Goal: Task Accomplishment & Management: Use online tool/utility

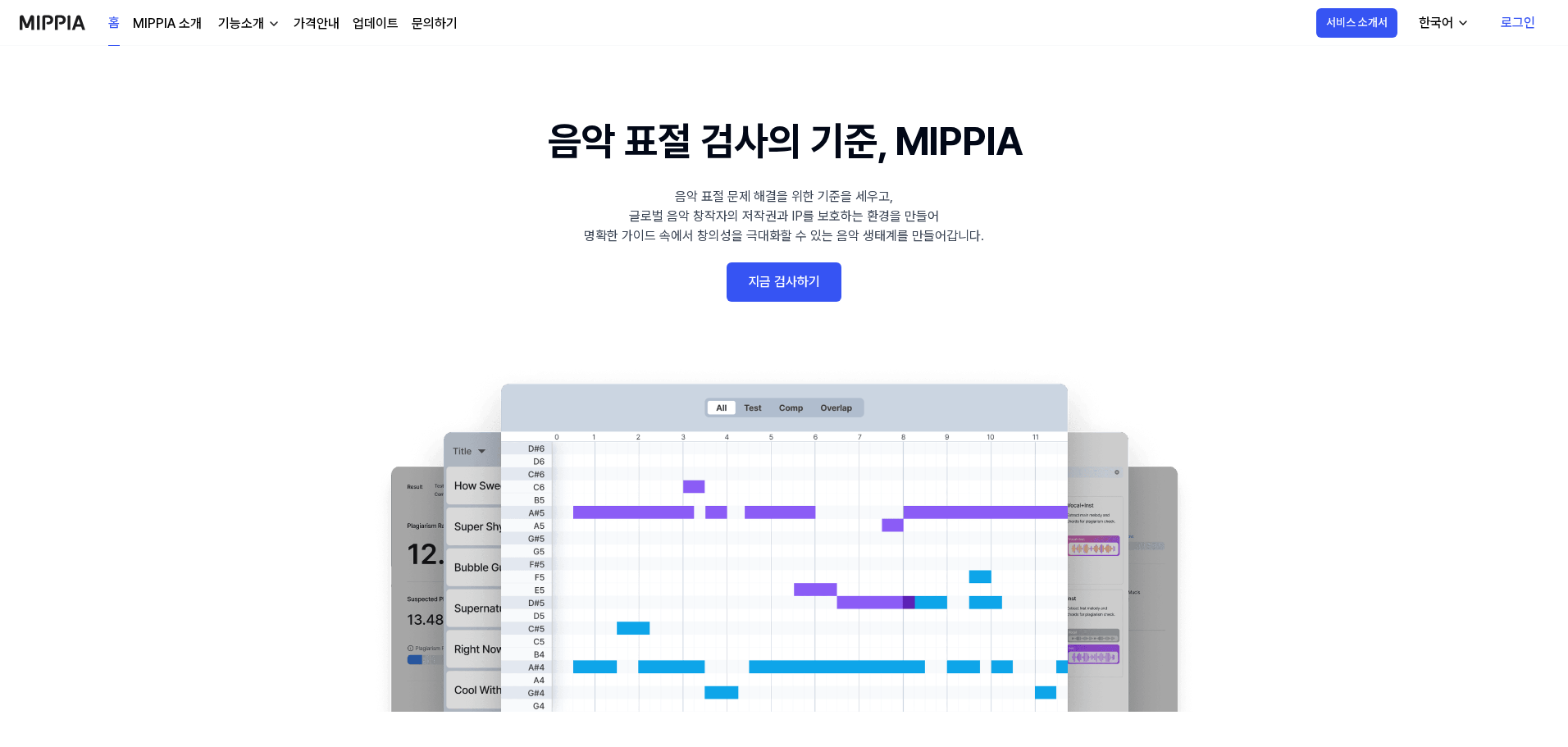
click at [724, 289] on 배너 "음악 표절 검사의 기준, MIPPIA 음악 표절 문제 해결을 위한 기준을 세우고, 글로벌 음악 창작자의 저작권과 IP를 보호하는 환경을 만들어…" at bounding box center [784, 411] width 1180 height 600
click at [1506, 23] on link "로그인" at bounding box center [1517, 23] width 60 height 45
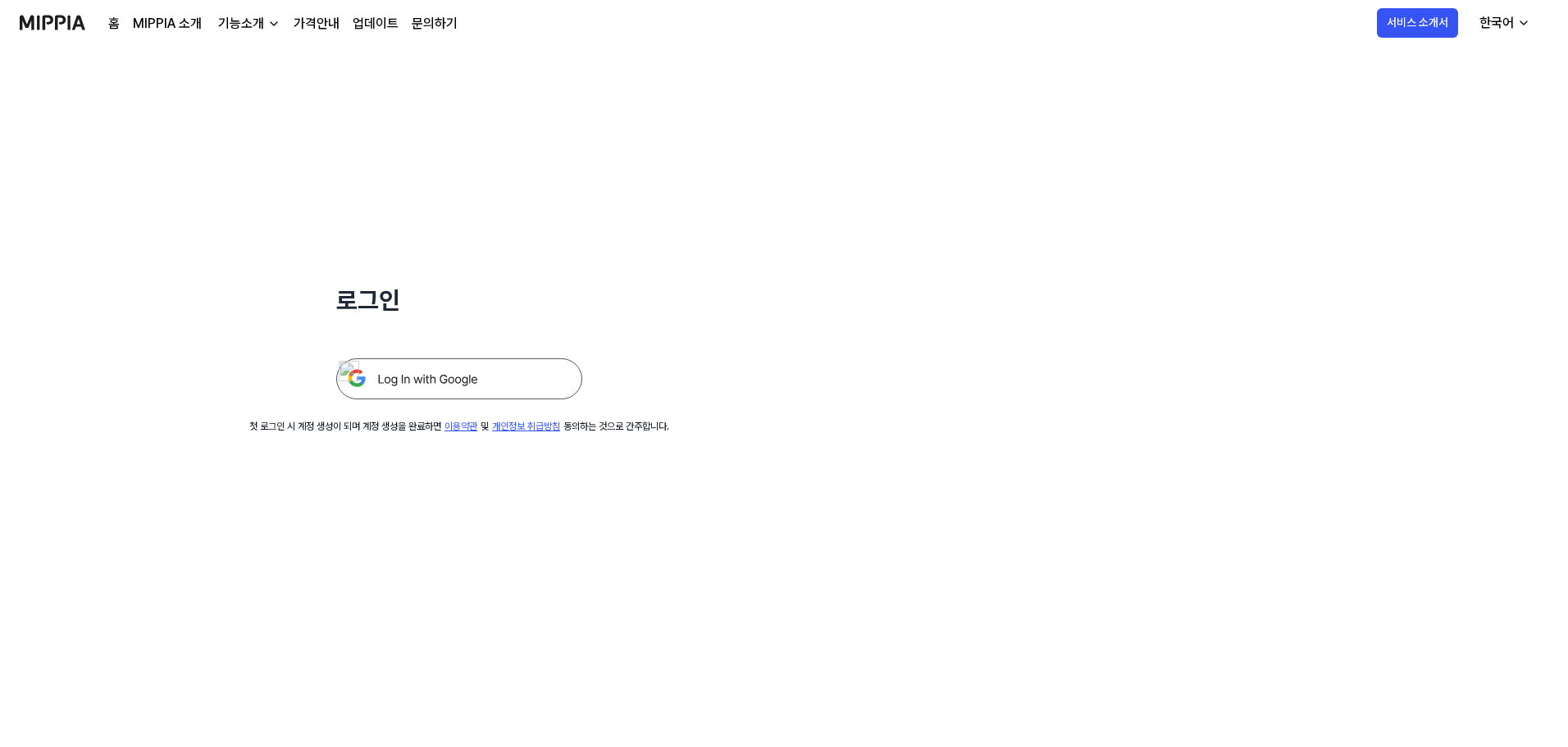
click at [372, 371] on img at bounding box center [459, 377] width 246 height 41
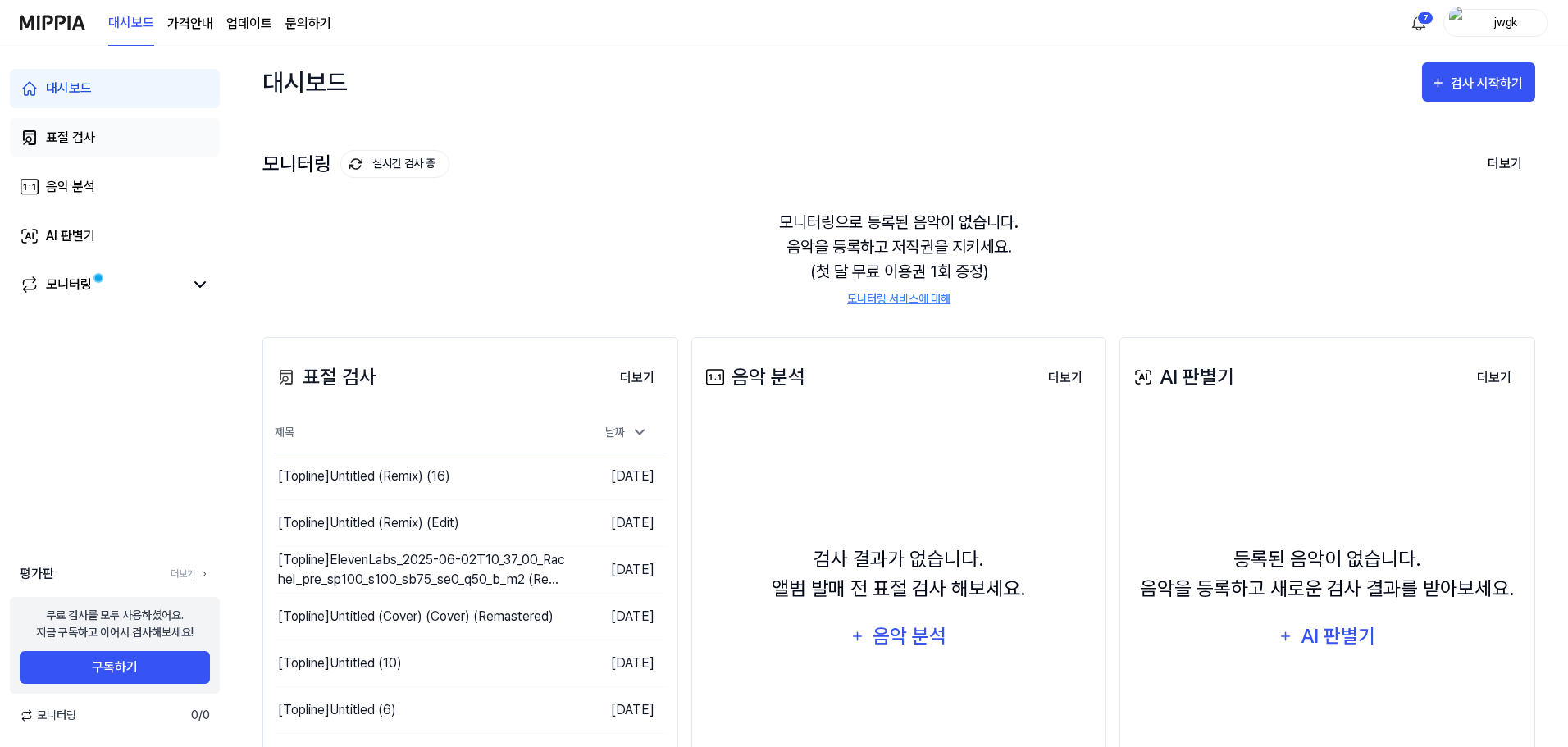
click at [78, 136] on div "표절 검사" at bounding box center [70, 137] width 49 height 20
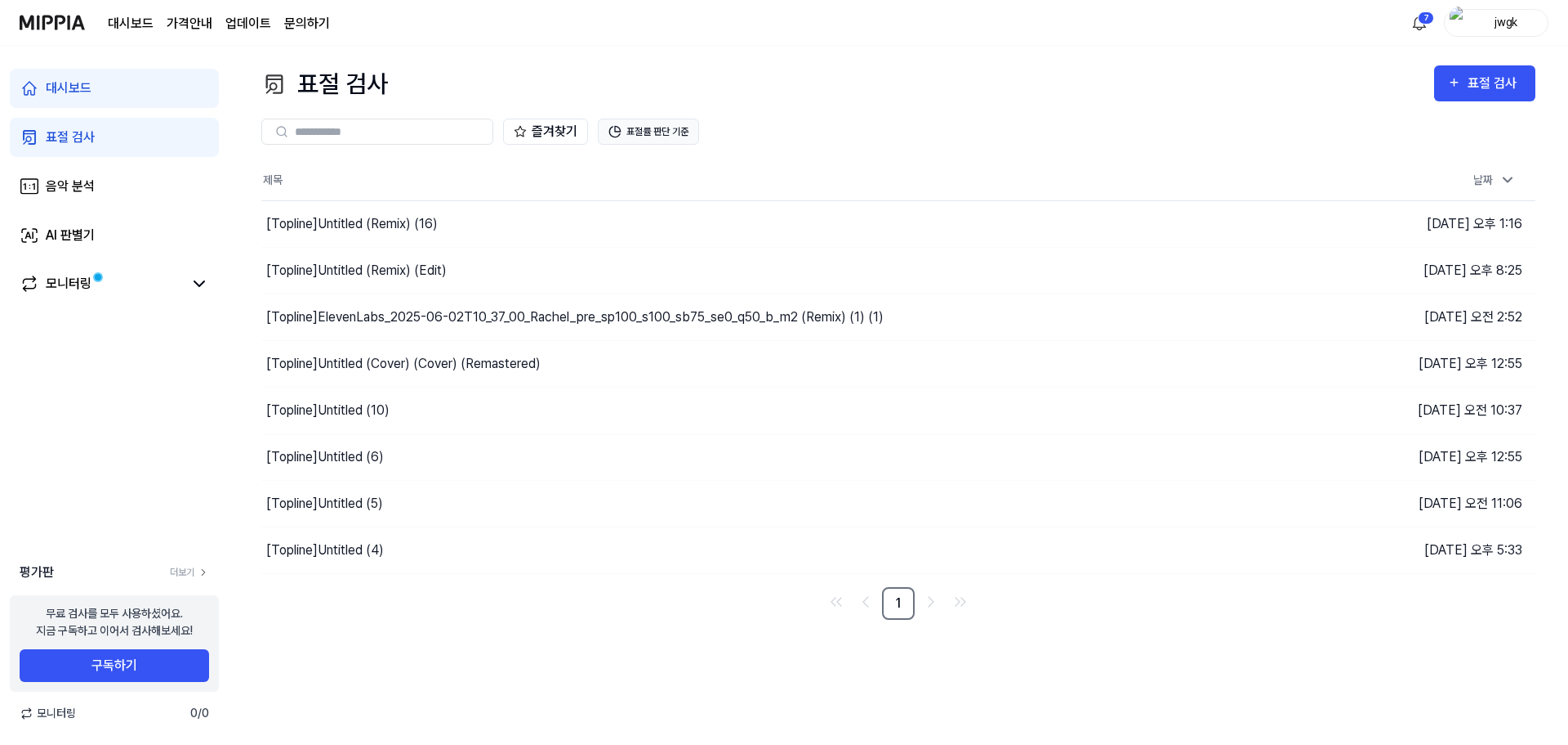
click at [634, 141] on button "표절률 판단 기준" at bounding box center [648, 131] width 101 height 27
click at [1467, 85] on div "표절 검사" at bounding box center [1485, 84] width 75 height 22
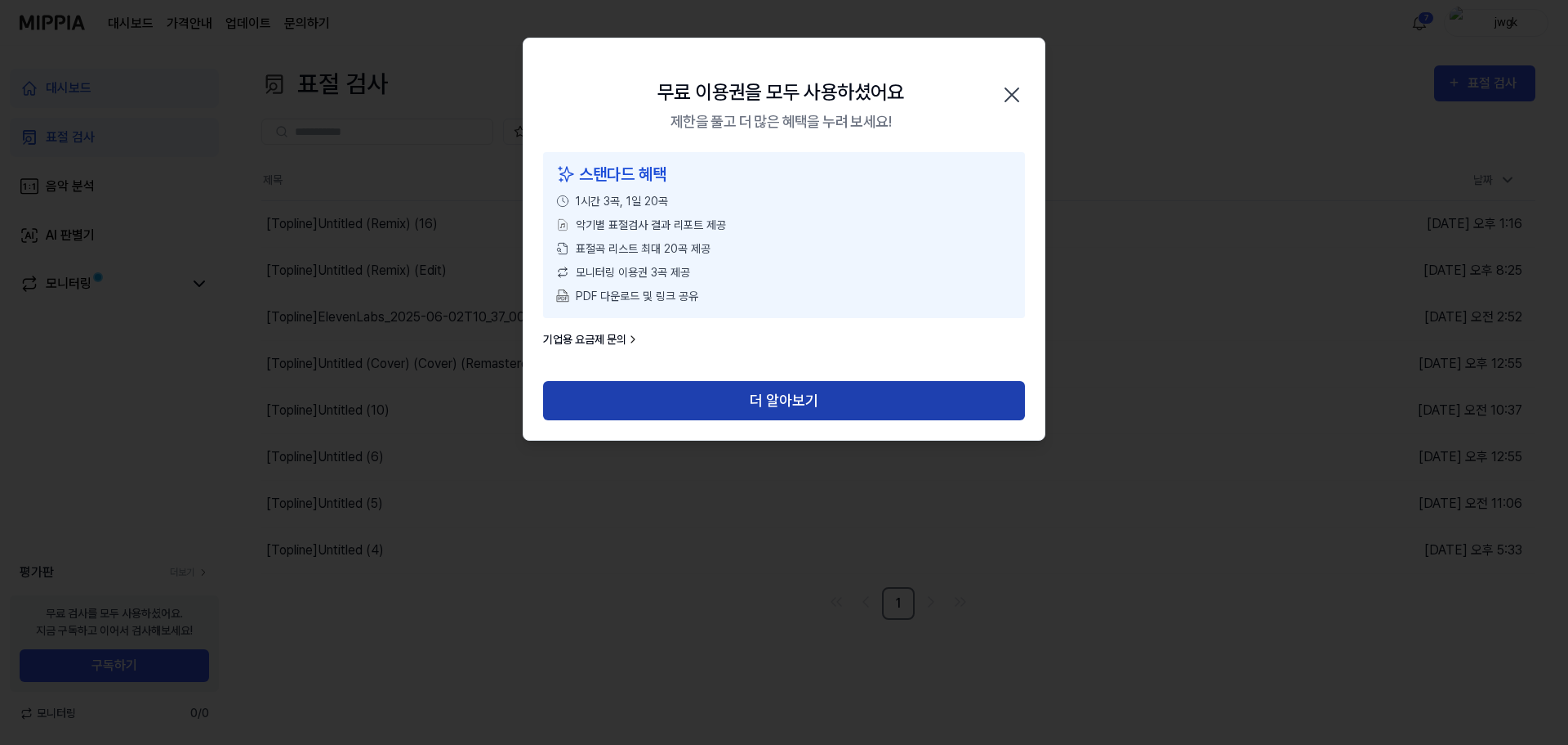
click at [704, 395] on button "더 알아보기" at bounding box center [783, 400] width 482 height 39
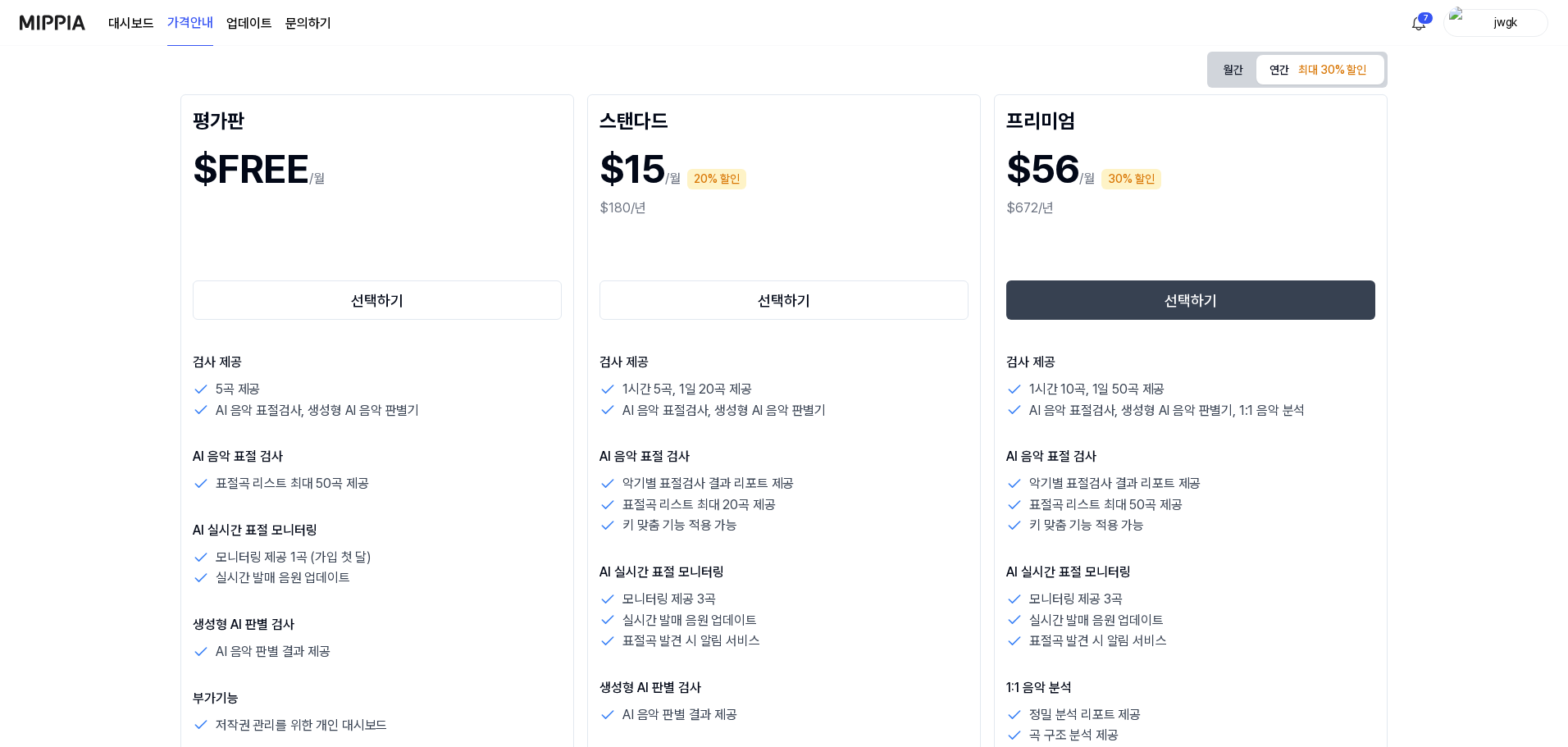
scroll to position [164, 0]
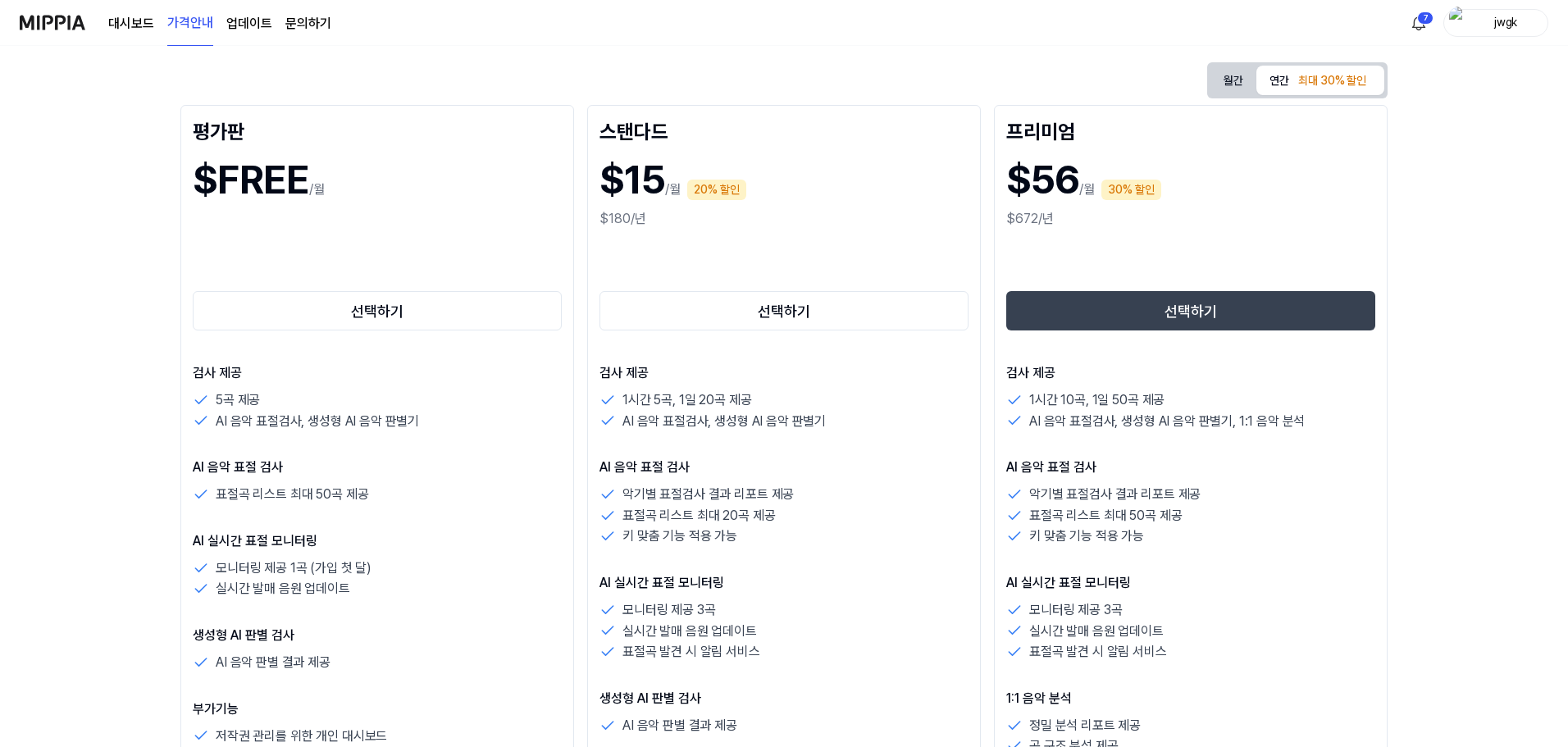
click at [1238, 79] on button "월간" at bounding box center [1233, 80] width 45 height 31
click at [244, 25] on link "업데이트" at bounding box center [249, 24] width 45 height 20
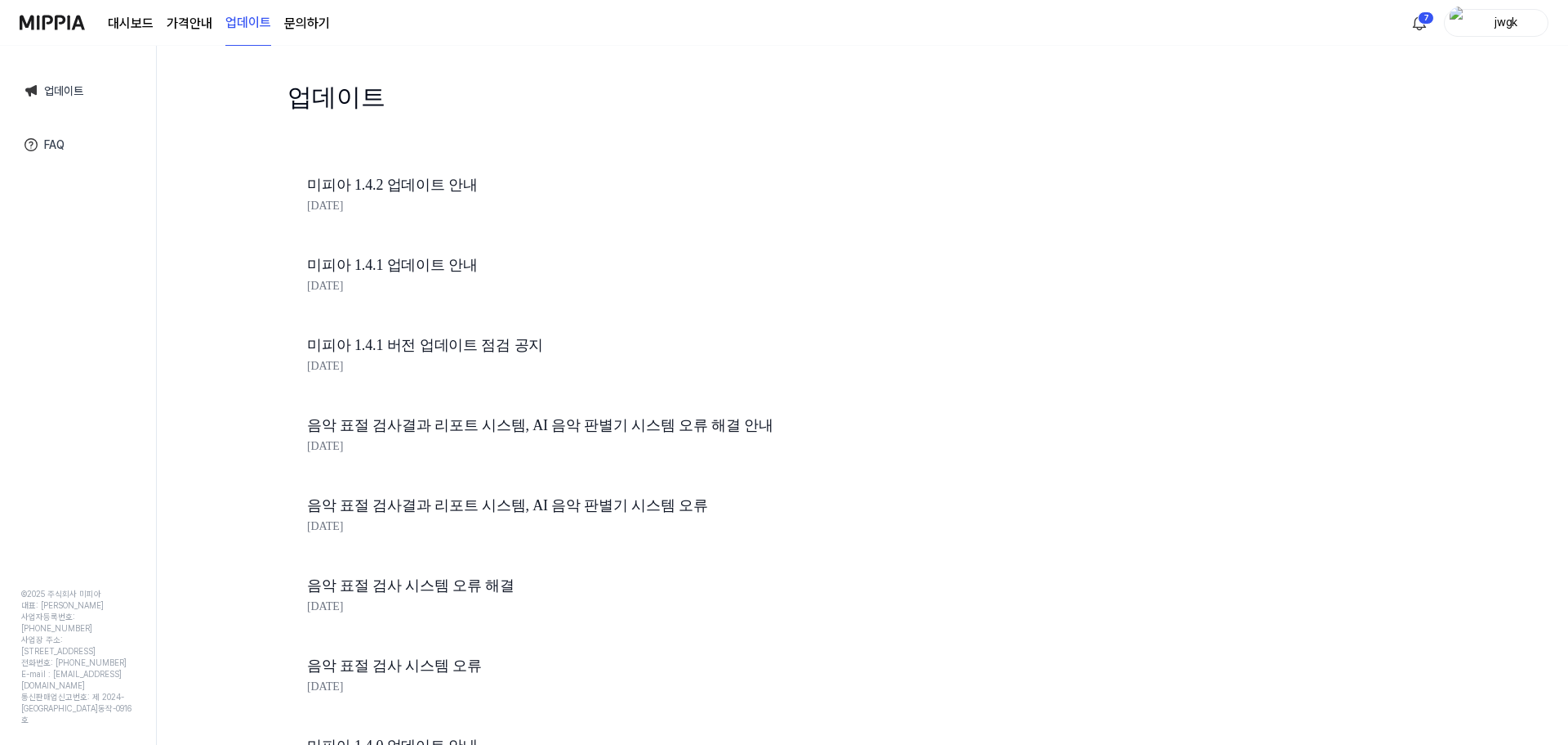
click at [371, 178] on link "미피아 1.4.2 업데이트 안내" at bounding box center [585, 185] width 555 height 24
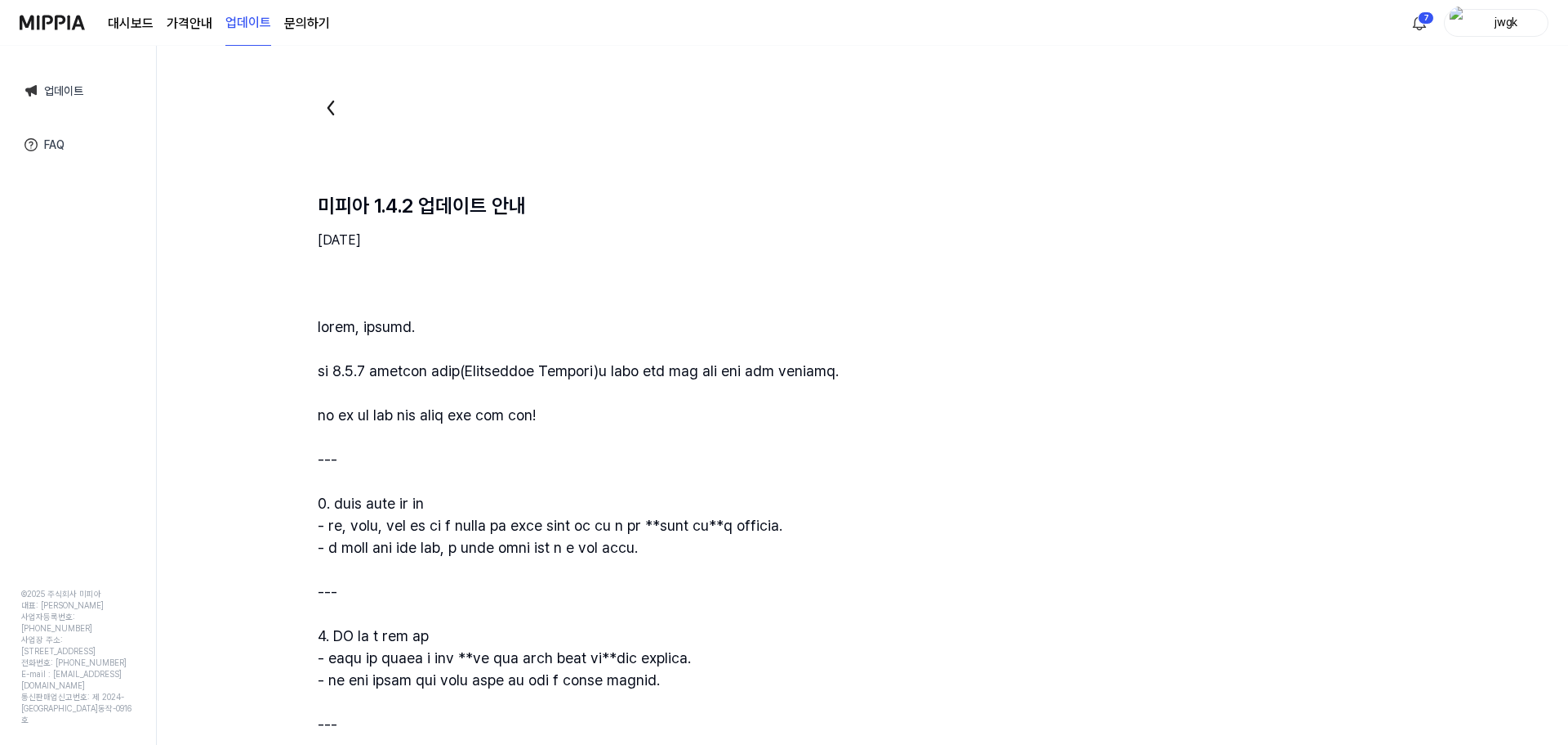
click at [321, 102] on icon at bounding box center [331, 107] width 27 height 27
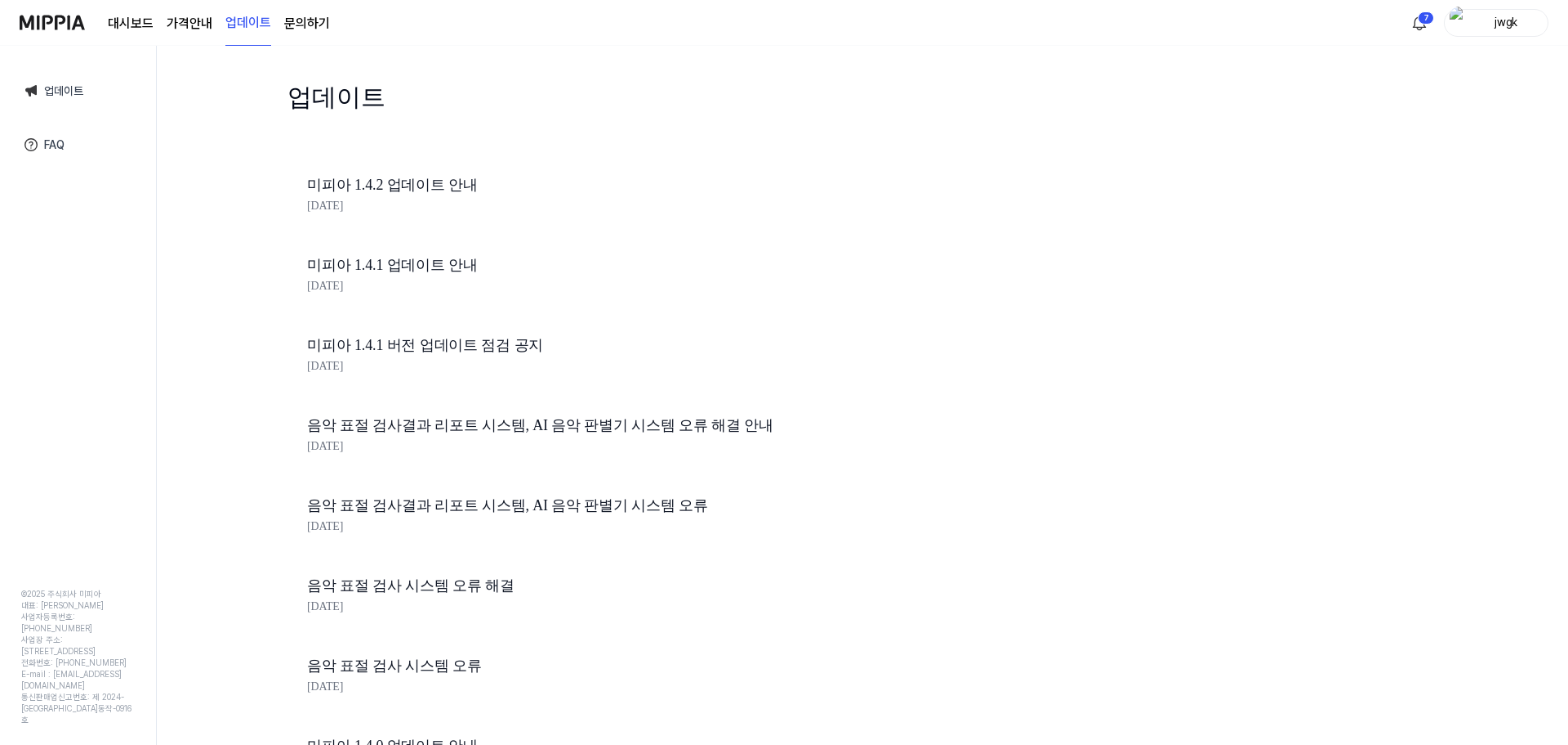
click at [1511, 27] on div "jwgk" at bounding box center [1506, 22] width 64 height 18
click at [223, 307] on div "업데이트 미피아 1.4.2 업데이트 안내 [DATE] 미피아 1.4.1 업데이트 안내 [DATE] 미피아 1.4.1 버전 업데이트 점검 공지 …" at bounding box center [862, 394] width 1411 height 699
